Goal: Task Accomplishment & Management: Manage account settings

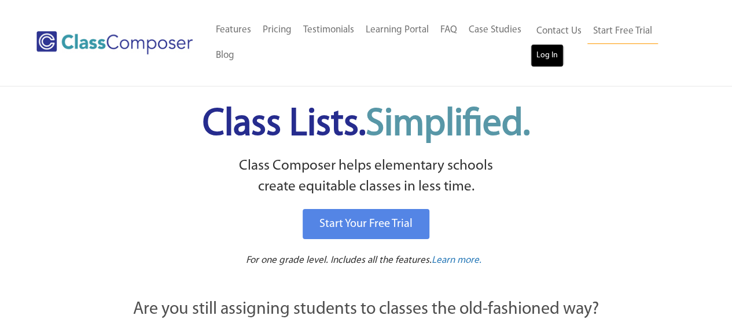
click at [552, 52] on link "Log In" at bounding box center [547, 55] width 33 height 23
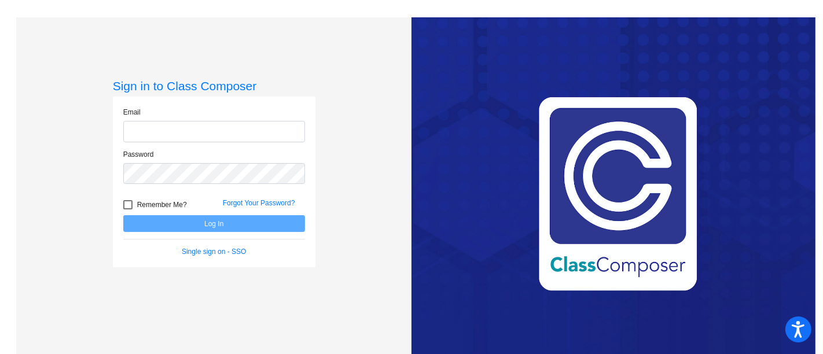
type input "[EMAIL_ADDRESS][DOMAIN_NAME]"
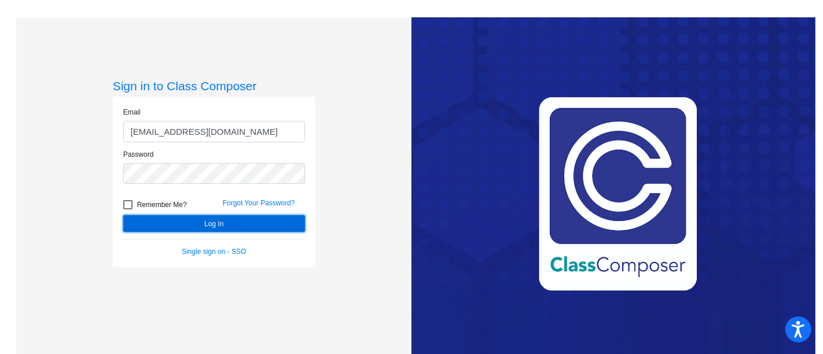
click at [253, 225] on button "Log In" at bounding box center [214, 223] width 182 height 17
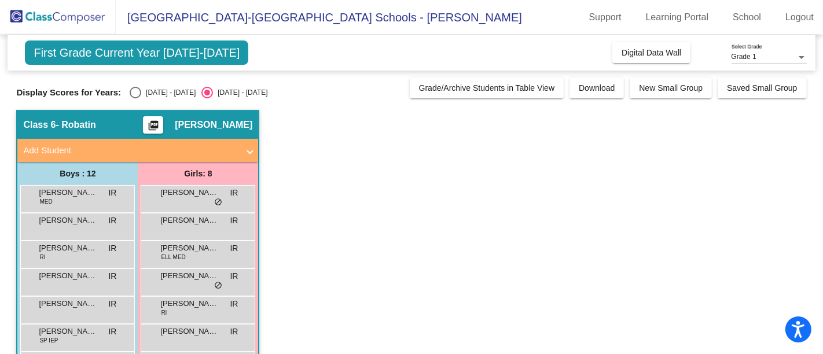
click at [138, 88] on div "Select an option" at bounding box center [136, 93] width 12 height 12
click at [135, 98] on input "[DATE] - [DATE]" at bounding box center [135, 98] width 1 height 1
radio input "true"
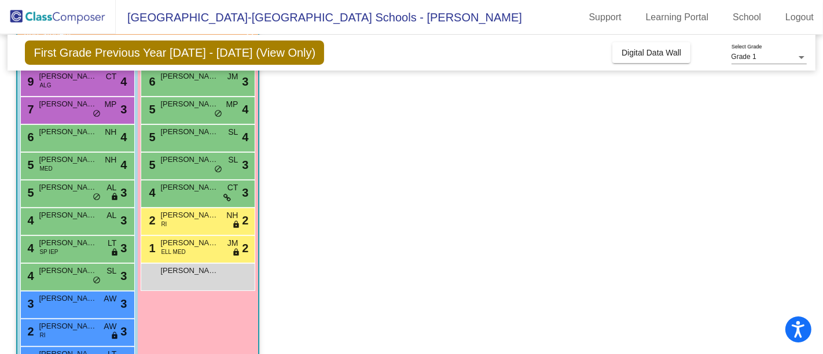
scroll to position [122, 0]
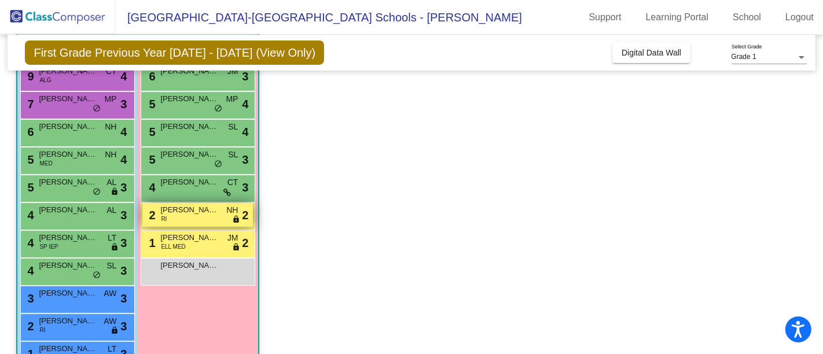
click at [200, 213] on span "[PERSON_NAME]" at bounding box center [189, 210] width 58 height 12
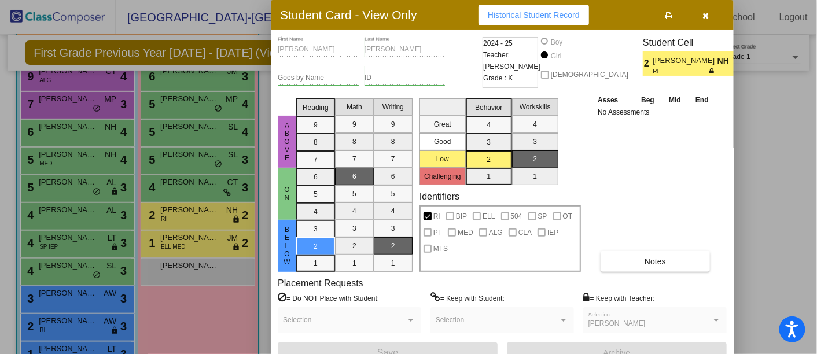
click at [195, 292] on div at bounding box center [408, 177] width 817 height 354
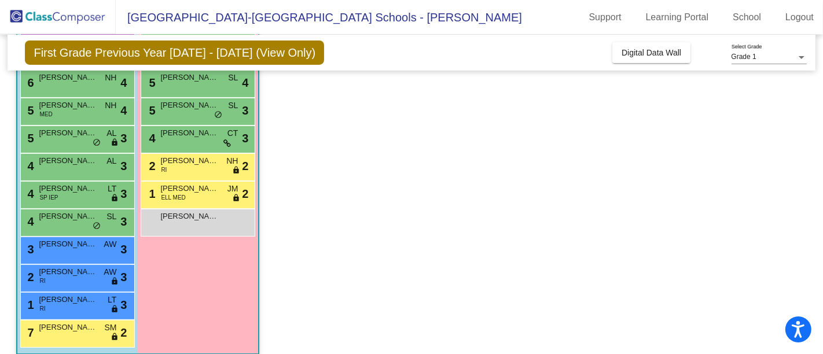
scroll to position [182, 0]
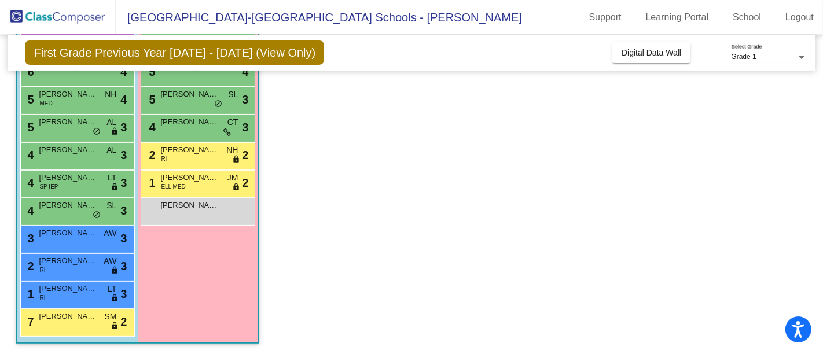
click at [82, 317] on span "[PERSON_NAME]" at bounding box center [68, 317] width 58 height 12
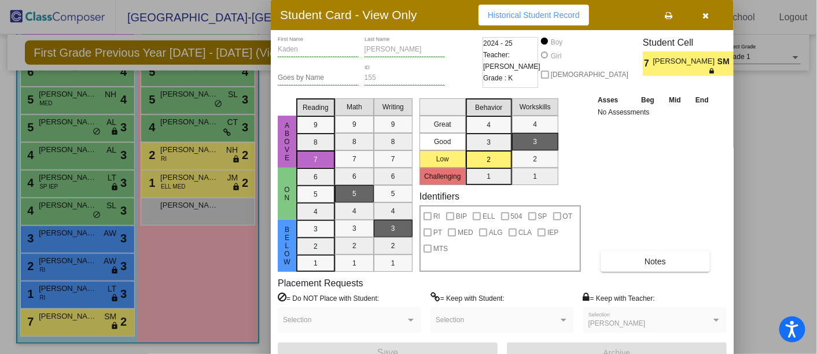
click at [135, 317] on div at bounding box center [408, 177] width 817 height 354
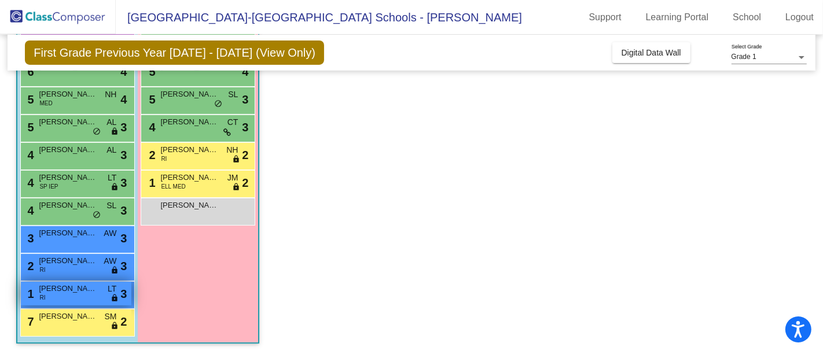
click at [72, 288] on span "[PERSON_NAME]" at bounding box center [68, 289] width 58 height 12
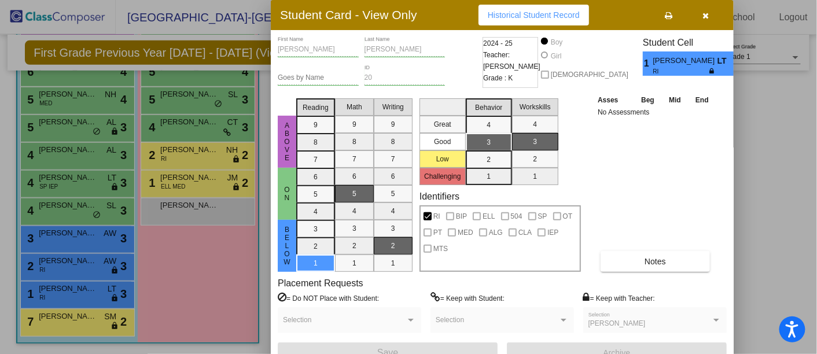
click at [198, 262] on div at bounding box center [408, 177] width 817 height 354
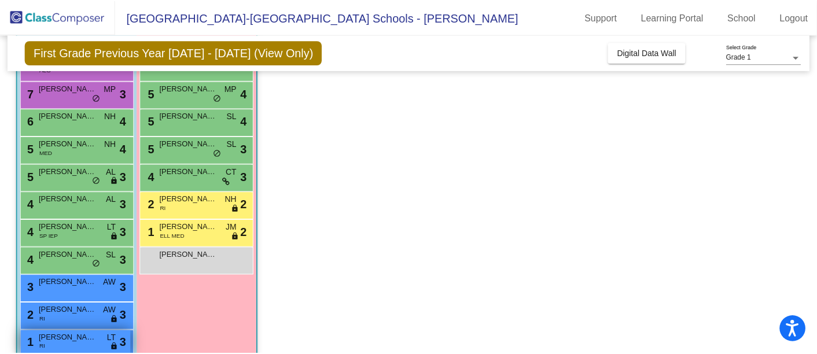
scroll to position [134, 0]
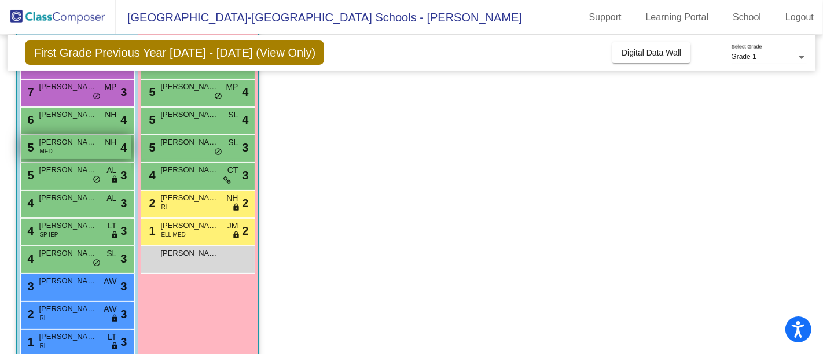
click at [63, 156] on div "5 [PERSON_NAME] MED NH lock do_not_disturb_alt 4" at bounding box center [76, 147] width 111 height 24
